Goal: Task Accomplishment & Management: Understand process/instructions

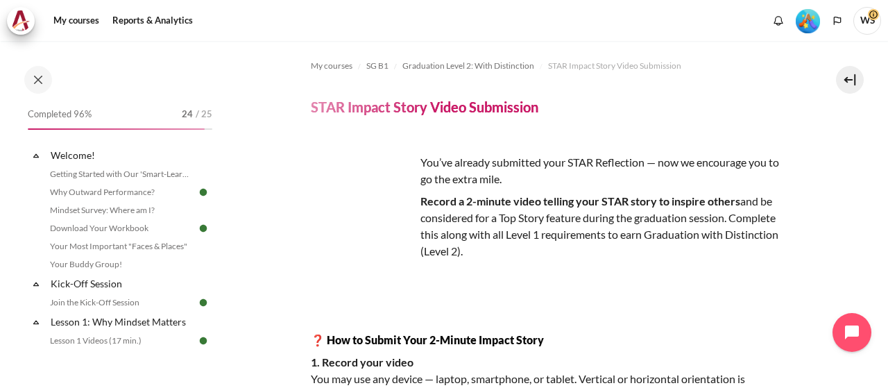
scroll to position [1640, 0]
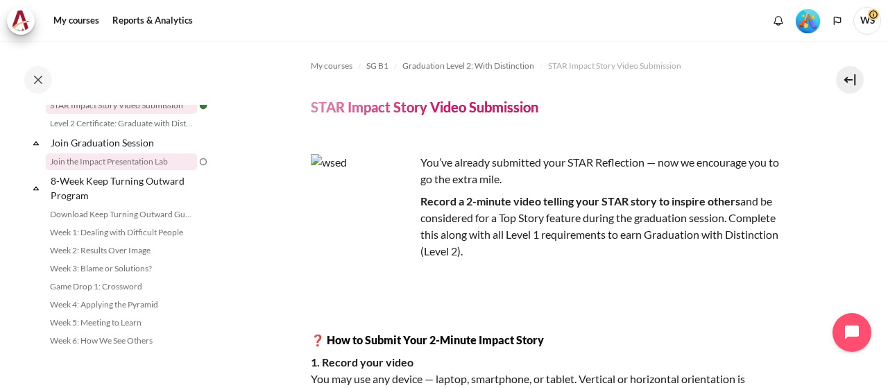
click at [157, 170] on link "Join the Impact Presentation Lab" at bounding box center [121, 161] width 151 height 17
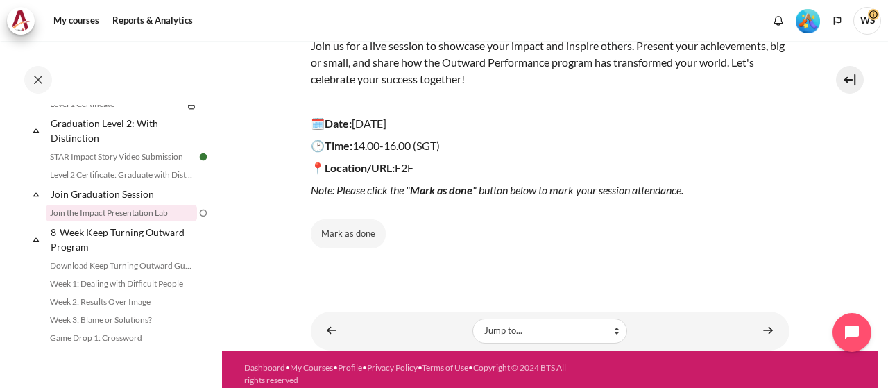
scroll to position [212, 0]
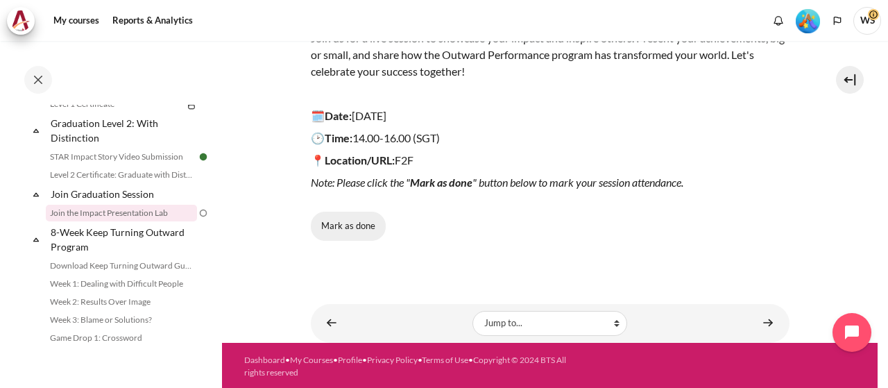
click at [349, 220] on button "Mark as done" at bounding box center [348, 226] width 75 height 29
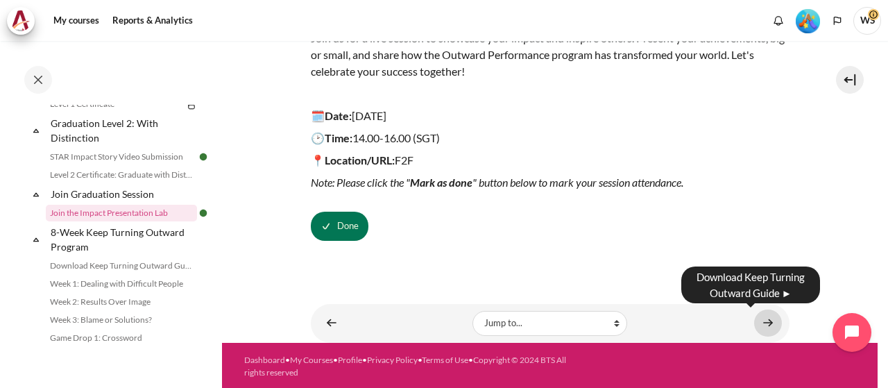
click at [760, 320] on link "Content" at bounding box center [768, 323] width 28 height 27
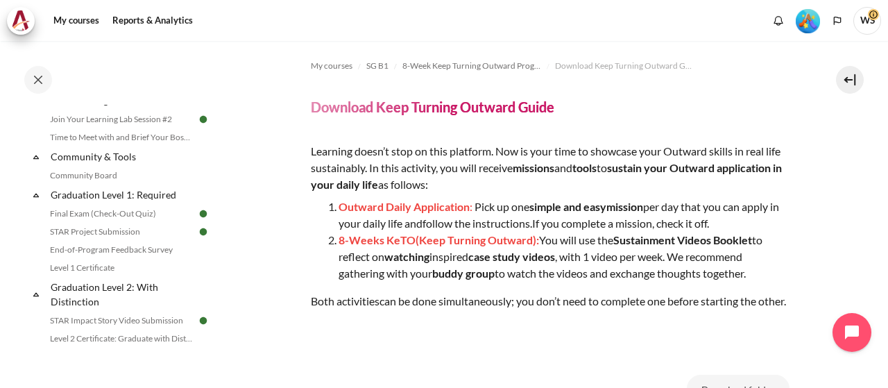
scroll to position [1709, 0]
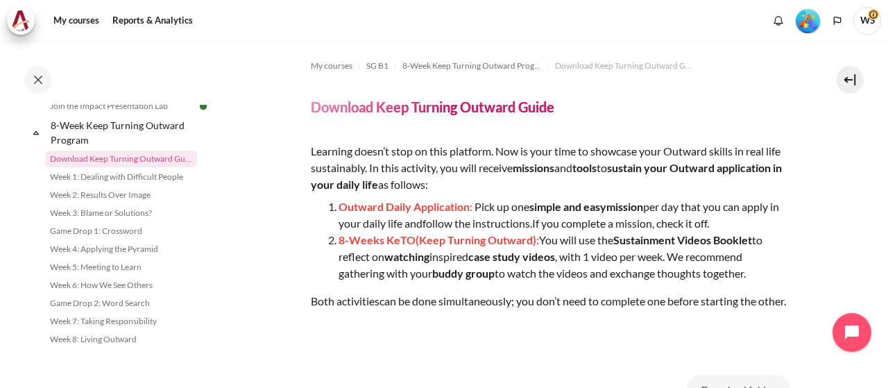
click at [870, 22] on span "WS" at bounding box center [868, 21] width 28 height 28
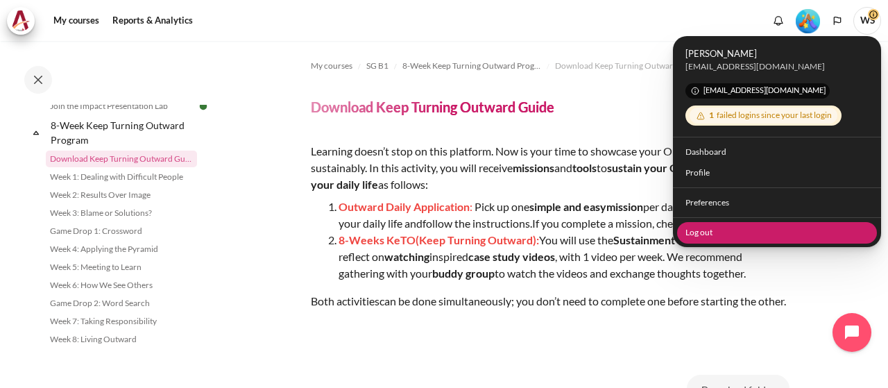
click at [697, 230] on link "Log out" at bounding box center [777, 232] width 201 height 22
